Goal: Task Accomplishment & Management: Use online tool/utility

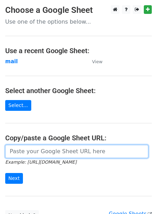
click at [48, 150] on input "url" at bounding box center [76, 151] width 143 height 13
paste input "[URL][DOMAIN_NAME]"
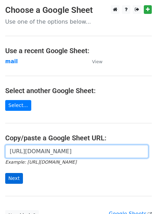
type input "[URL][DOMAIN_NAME]"
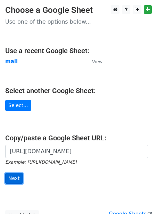
scroll to position [0, 0]
click at [11, 178] on input "Next" at bounding box center [14, 178] width 18 height 11
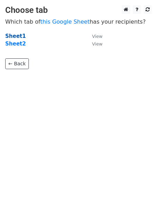
click at [17, 36] on strong "Sheet1" at bounding box center [15, 36] width 20 height 6
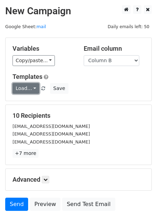
click at [29, 88] on link "Load..." at bounding box center [25, 88] width 27 height 11
click at [33, 105] on link "Guest Post" at bounding box center [40, 103] width 55 height 11
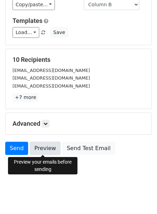
click at [47, 148] on link "Preview" at bounding box center [45, 148] width 31 height 13
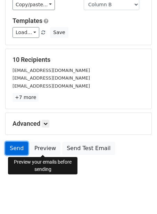
click at [16, 147] on link "Send" at bounding box center [16, 148] width 23 height 13
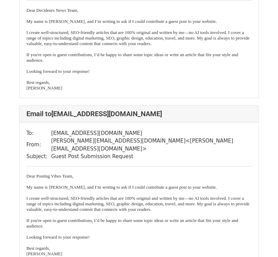
scroll to position [1054, 0]
